Goal: Task Accomplishment & Management: Complete application form

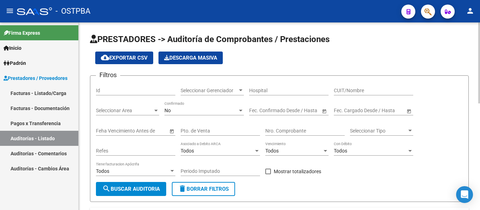
click at [197, 87] on div "Seleccionar Gerenciador Seleccionar Gerenciador" at bounding box center [212, 89] width 63 height 14
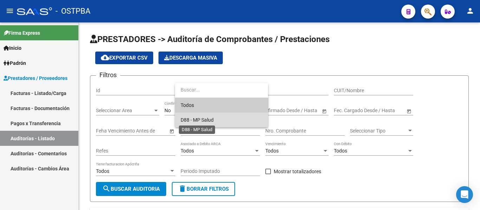
click at [203, 118] on span "D88 - MP Salud" at bounding box center [197, 120] width 33 height 6
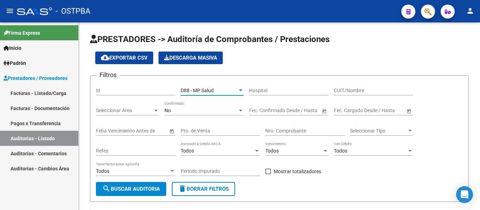
click at [29, 108] on link "Facturas - Documentación" at bounding box center [39, 108] width 78 height 15
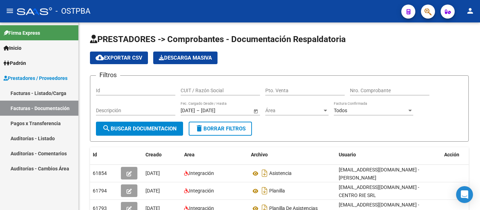
click at [40, 91] on link "Facturas - Listado/Carga" at bounding box center [39, 93] width 78 height 15
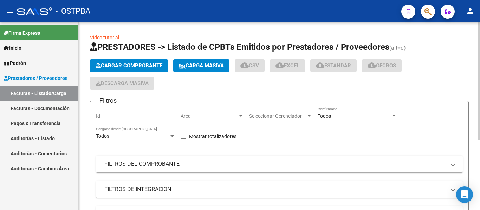
click at [109, 65] on span "Cargar Comprobante" at bounding box center [129, 66] width 67 height 6
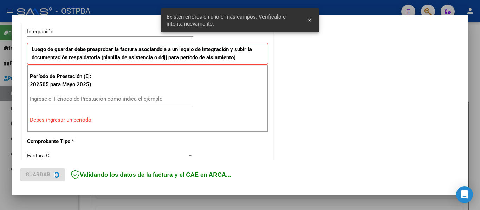
scroll to position [176, 0]
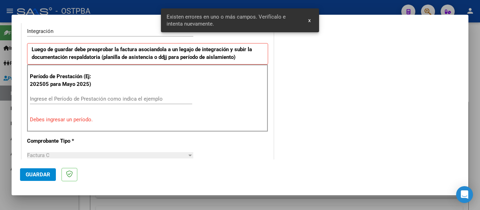
click at [63, 101] on input "Ingrese el Período de Prestación como indica el ejemplo" at bounding box center [111, 99] width 162 height 6
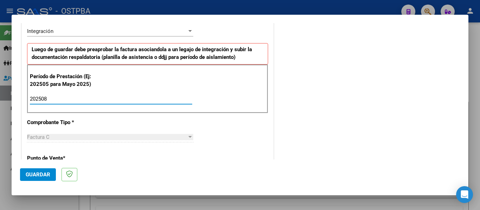
type input "202508"
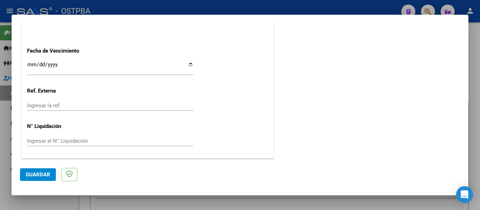
scroll to position [482, 0]
click at [31, 67] on input "Ingresar la fecha" at bounding box center [110, 66] width 166 height 11
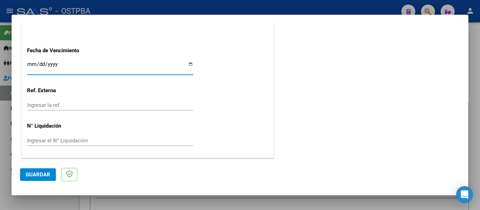
click at [31, 67] on input "Ingresar la fecha" at bounding box center [110, 66] width 166 height 11
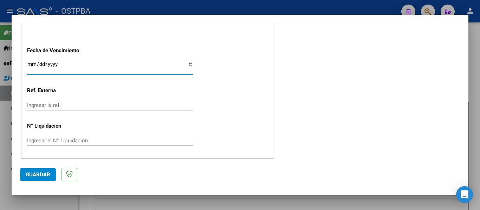
click at [31, 67] on input "Ingresar la fecha" at bounding box center [110, 66] width 166 height 11
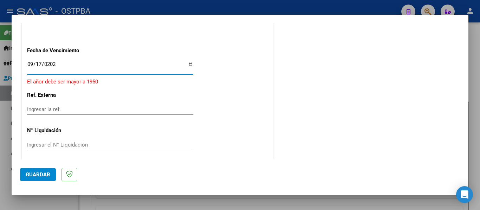
type input "[DATE]"
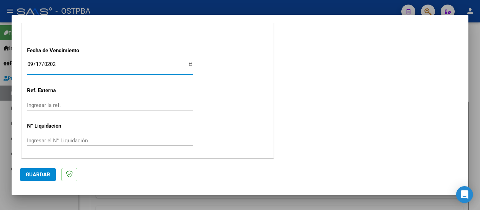
click at [38, 171] on button "Guardar" at bounding box center [38, 175] width 36 height 13
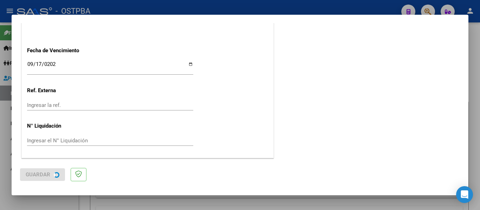
scroll to position [0, 0]
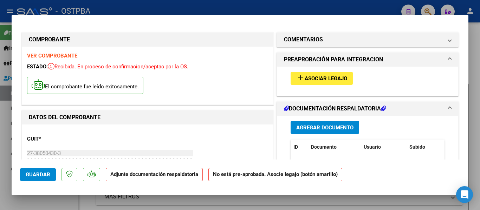
click at [40, 180] on button "Guardar" at bounding box center [38, 175] width 36 height 13
click at [46, 173] on span "Guardar" at bounding box center [38, 175] width 25 height 6
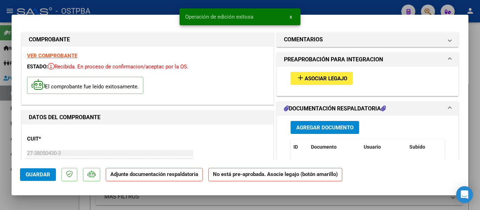
click at [146, 9] on div at bounding box center [240, 105] width 480 height 210
type input "$ 0,00"
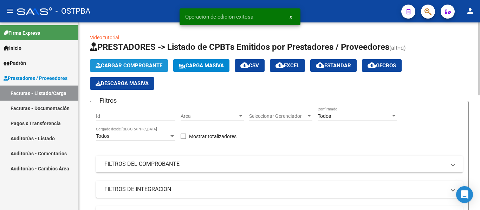
click at [125, 65] on span "Cargar Comprobante" at bounding box center [129, 66] width 67 height 6
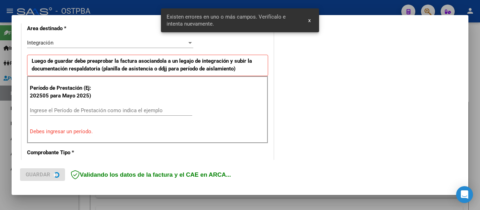
scroll to position [176, 0]
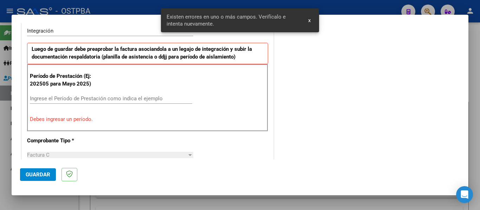
click at [89, 102] on div "Ingrese el Período de Prestación como indica el ejemplo" at bounding box center [111, 98] width 162 height 11
click at [87, 102] on div "Ingrese el Período de Prestación como indica el ejemplo" at bounding box center [111, 98] width 162 height 11
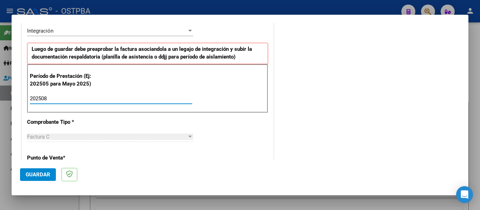
type input "202508"
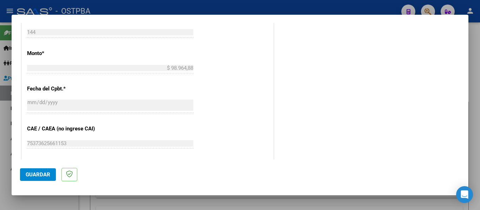
scroll to position [482, 0]
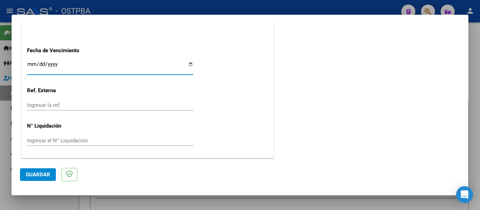
click at [33, 67] on input "Ingresar la fecha" at bounding box center [110, 66] width 166 height 11
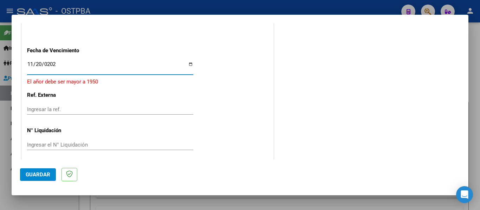
type input "[DATE]"
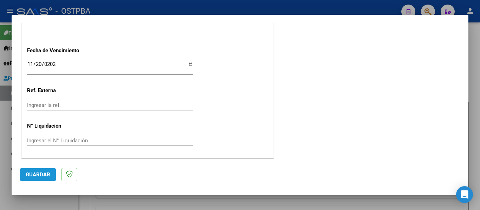
click at [37, 177] on span "Guardar" at bounding box center [38, 175] width 25 height 6
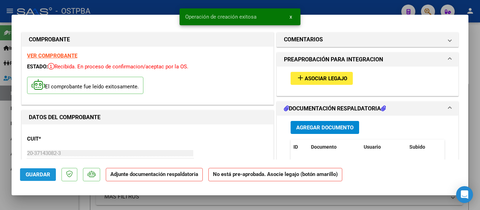
click at [36, 179] on button "Guardar" at bounding box center [38, 175] width 36 height 13
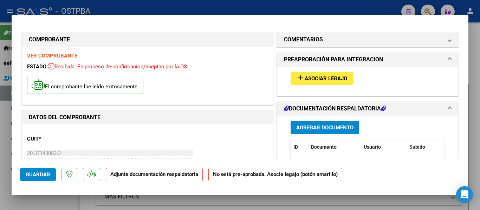
click at [56, 178] on mat-dialog-actions "Guardar Adjunte documentación respaldatoria No está pre-aprobada. Asocie legajo…" at bounding box center [240, 174] width 440 height 28
click at [53, 178] on button "Guardar" at bounding box center [38, 175] width 36 height 13
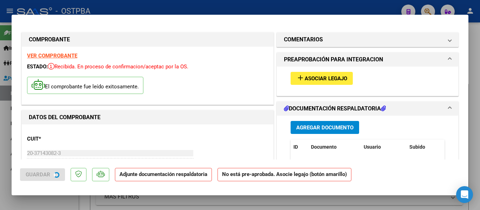
click at [169, 10] on div at bounding box center [240, 105] width 480 height 210
type input "$ 0,00"
